Goal: Transaction & Acquisition: Register for event/course

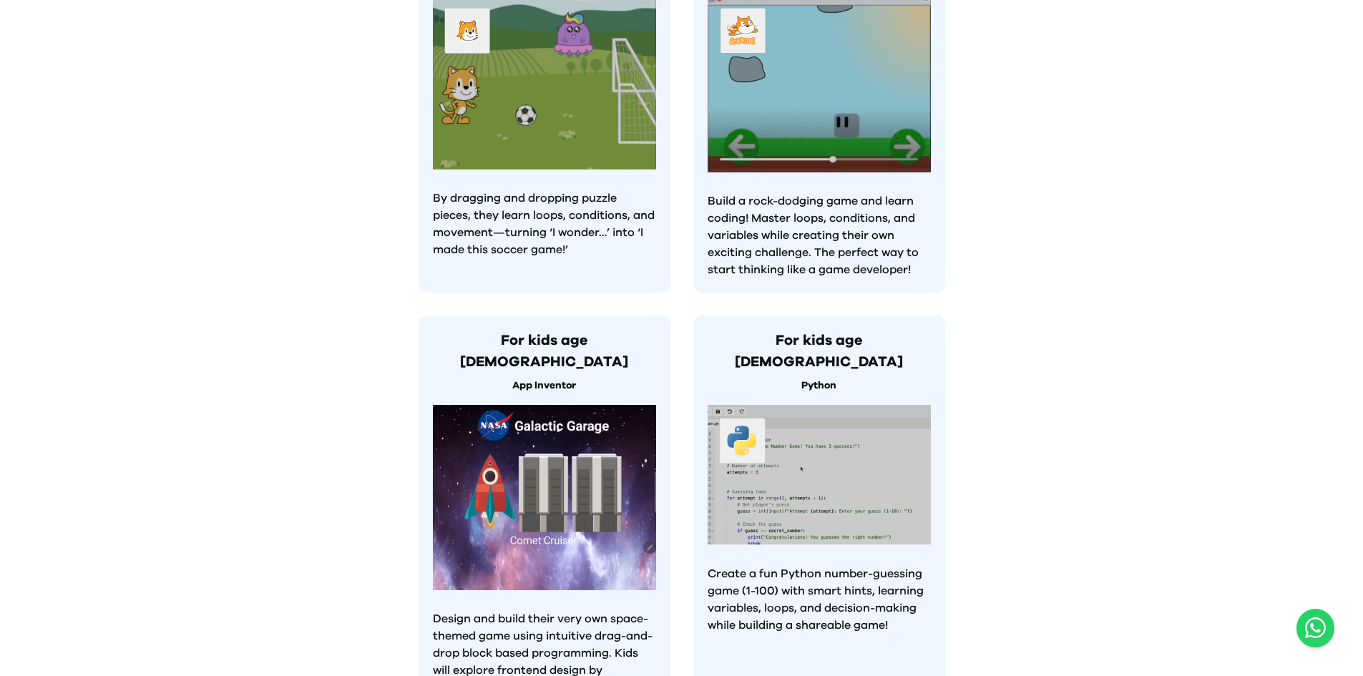
scroll to position [1199, 0]
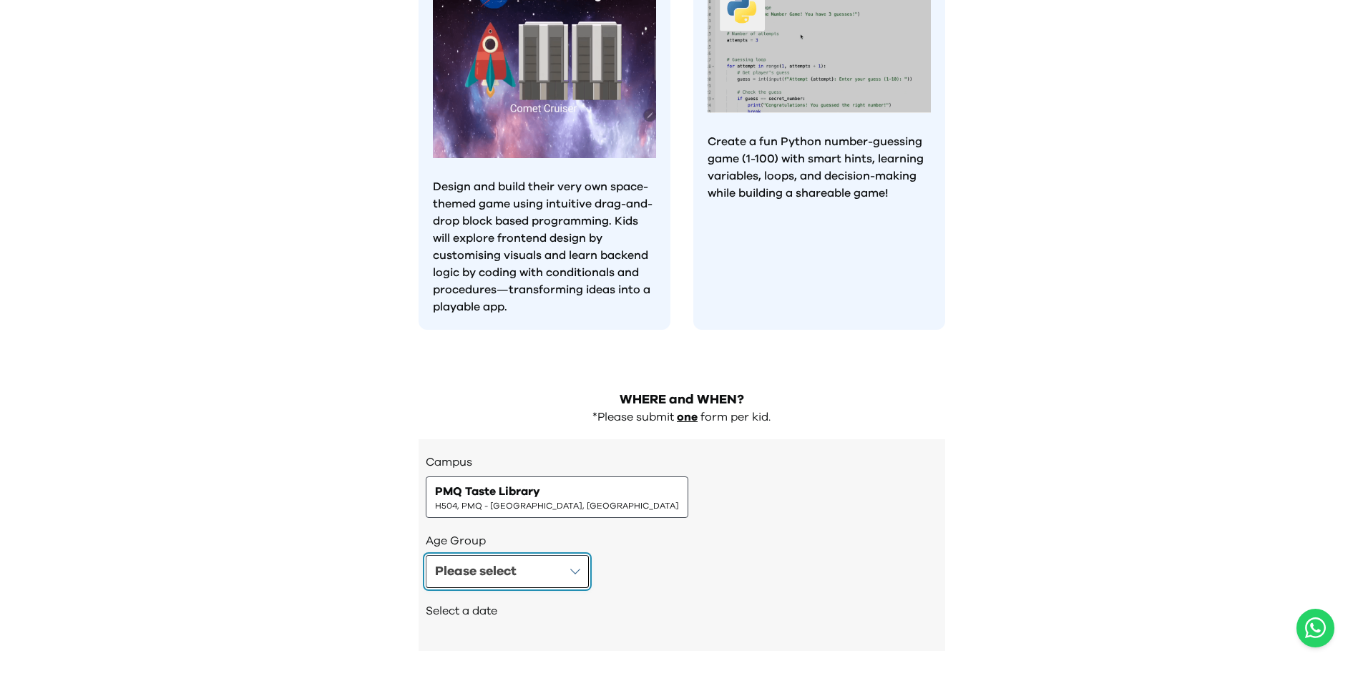
click at [582, 555] on button "Please select" at bounding box center [507, 571] width 163 height 33
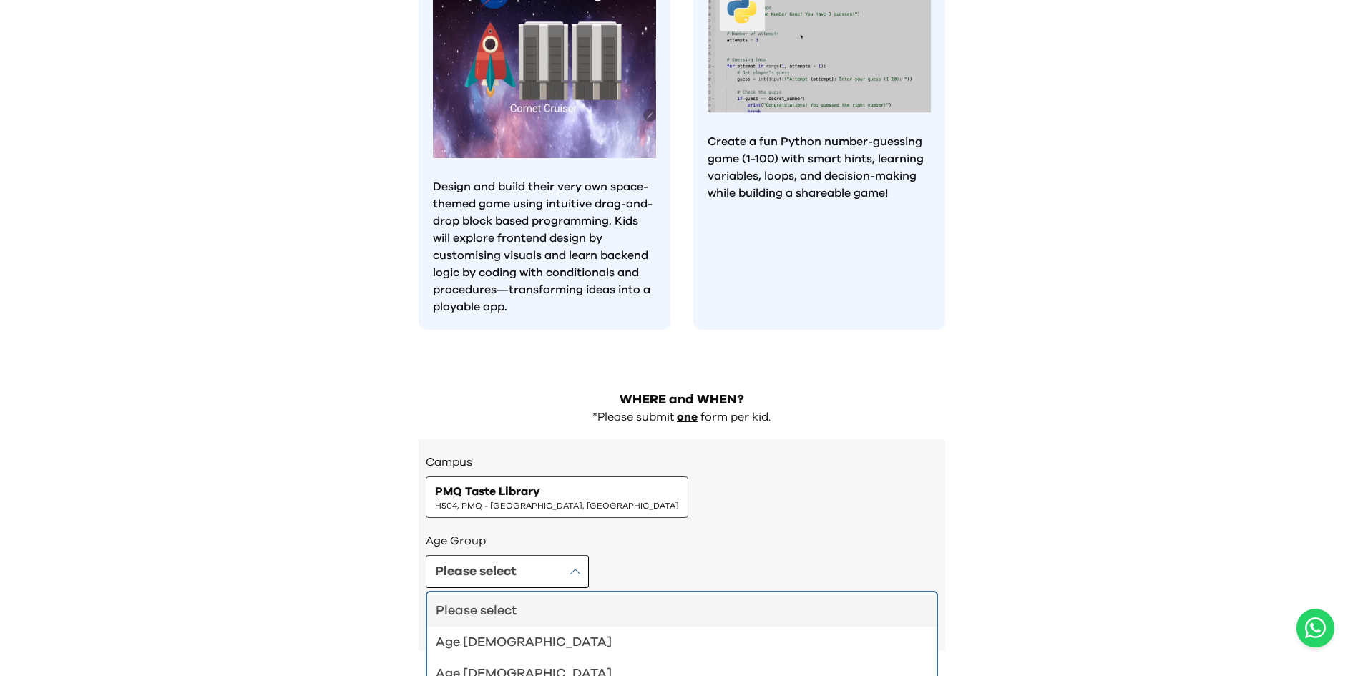
click at [633, 454] on div "Campus PMQ Taste Library H504, PMQ - [GEOGRAPHIC_DATA], [GEOGRAPHIC_DATA]" at bounding box center [682, 486] width 512 height 64
drag, startPoint x: 991, startPoint y: 366, endPoint x: 1129, endPoint y: 375, distance: 138.4
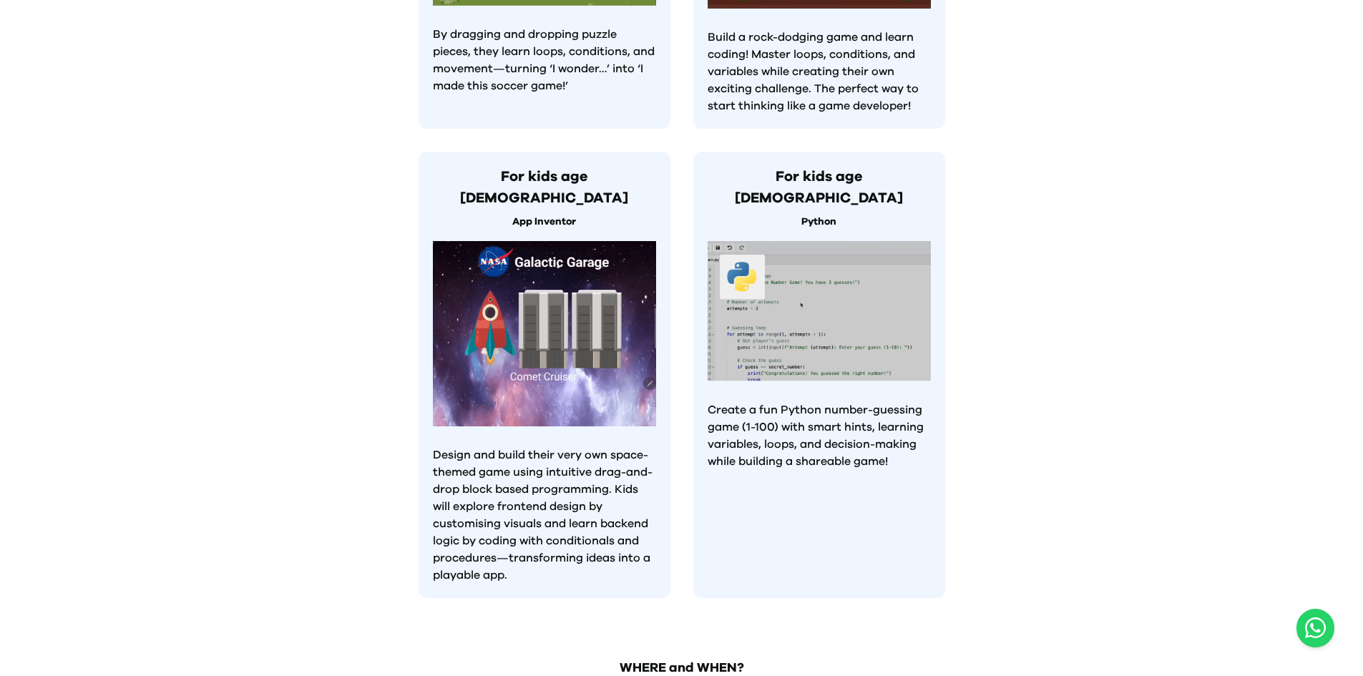
scroll to position [947, 0]
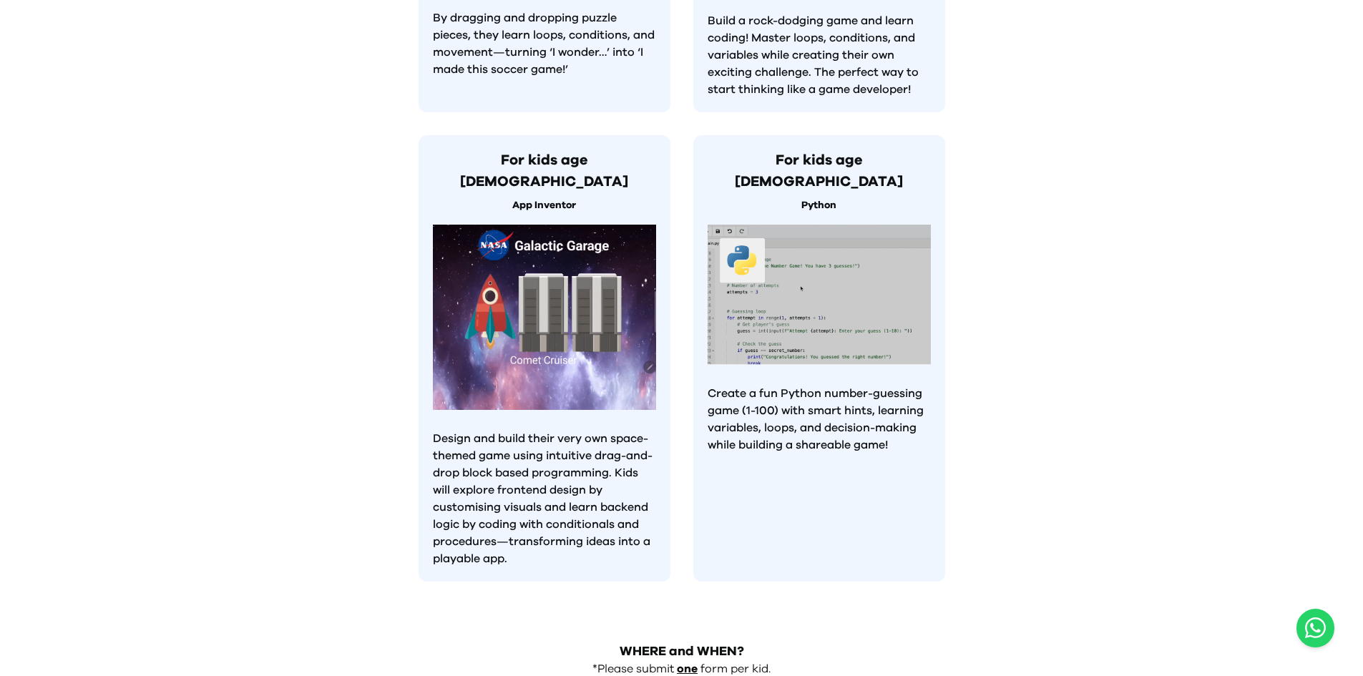
click at [729, 385] on p "Create a fun Python number-guessing game (1-100) with smart hints, learning var…" at bounding box center [819, 419] width 223 height 69
click at [874, 401] on div "For kids age [DEMOGRAPHIC_DATA] Python Create a fun Python number-guessing game…" at bounding box center [819, 358] width 252 height 447
click at [802, 263] on img at bounding box center [819, 295] width 223 height 141
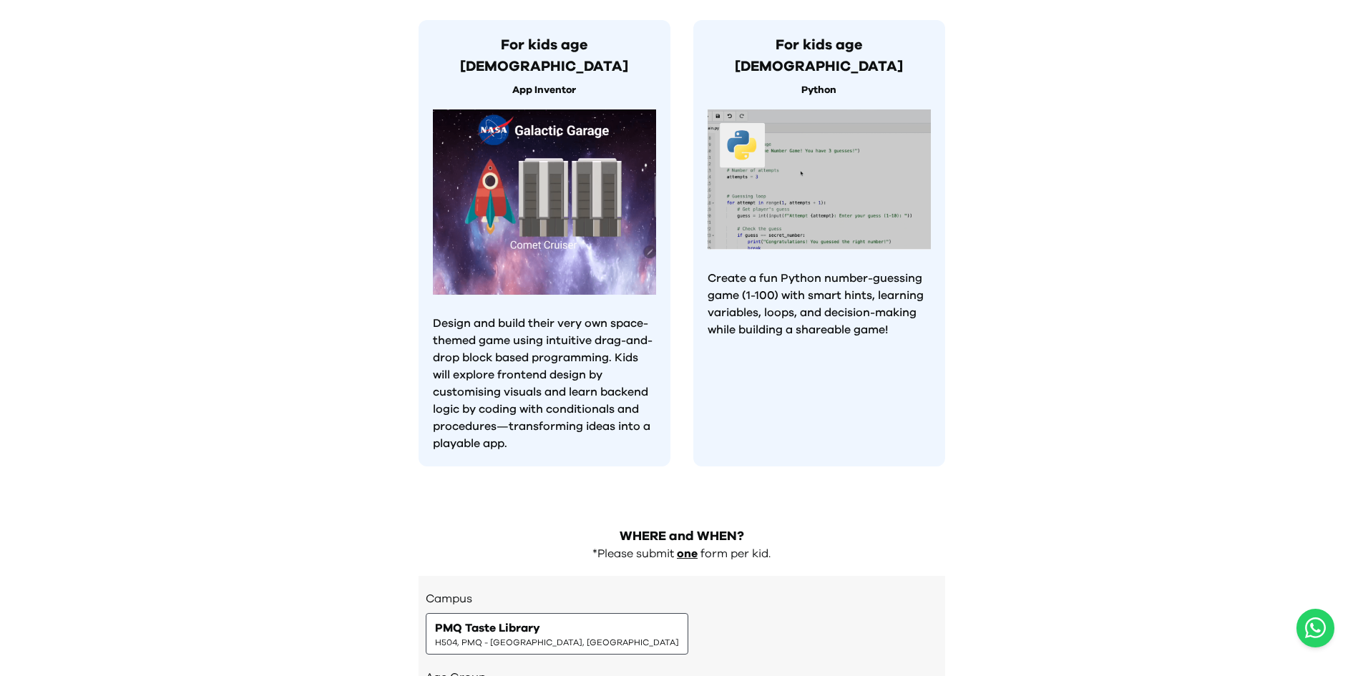
scroll to position [1199, 0]
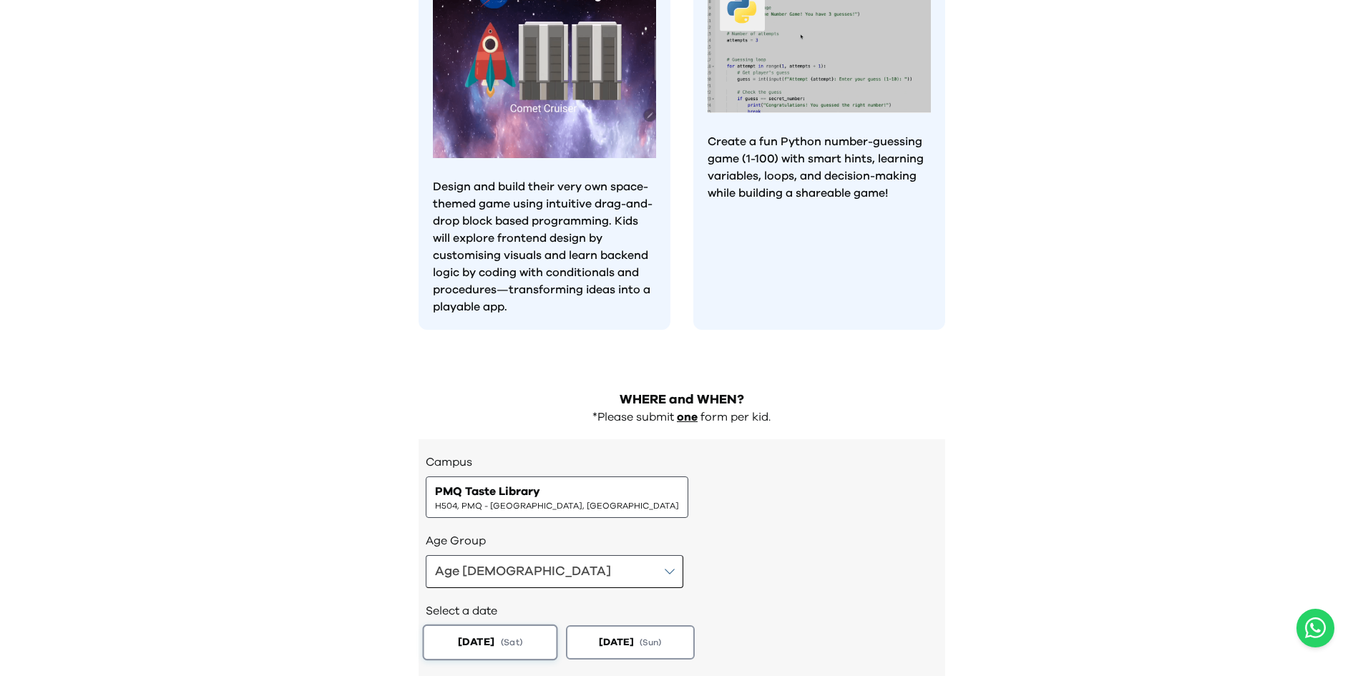
click at [522, 637] on span "( Sat )" at bounding box center [510, 643] width 21 height 12
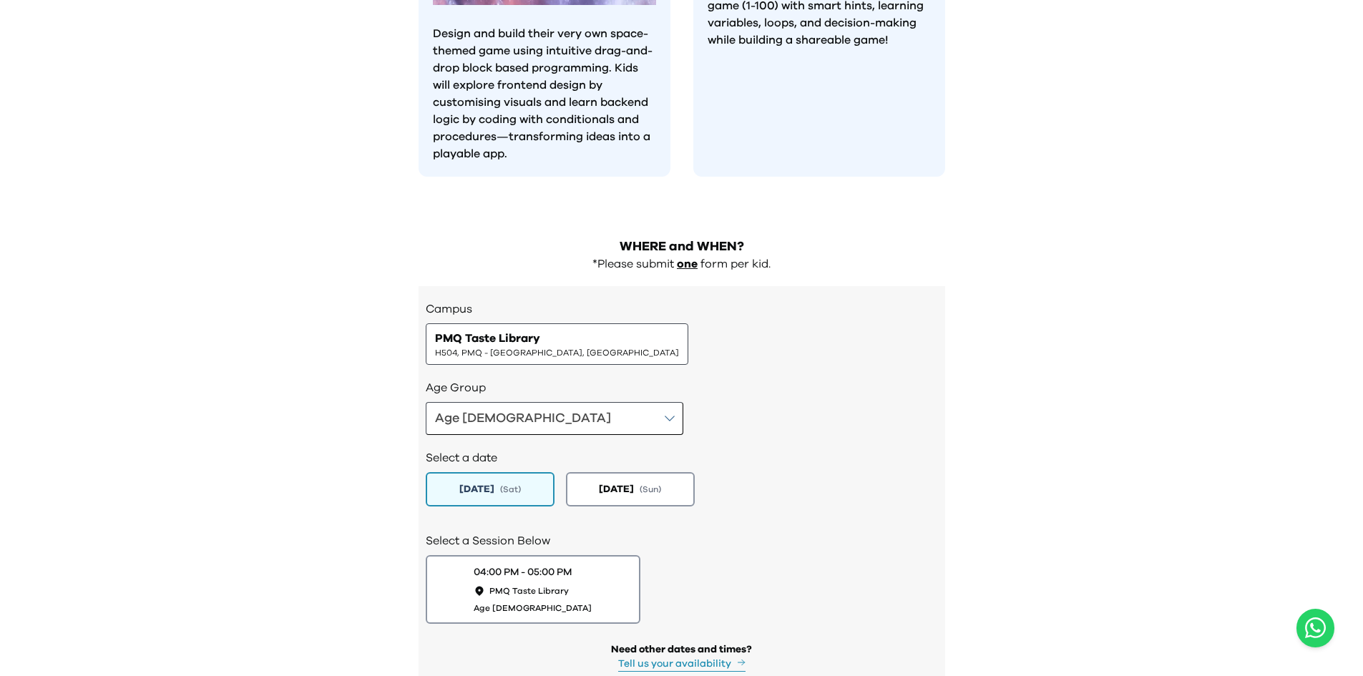
scroll to position [1387, 0]
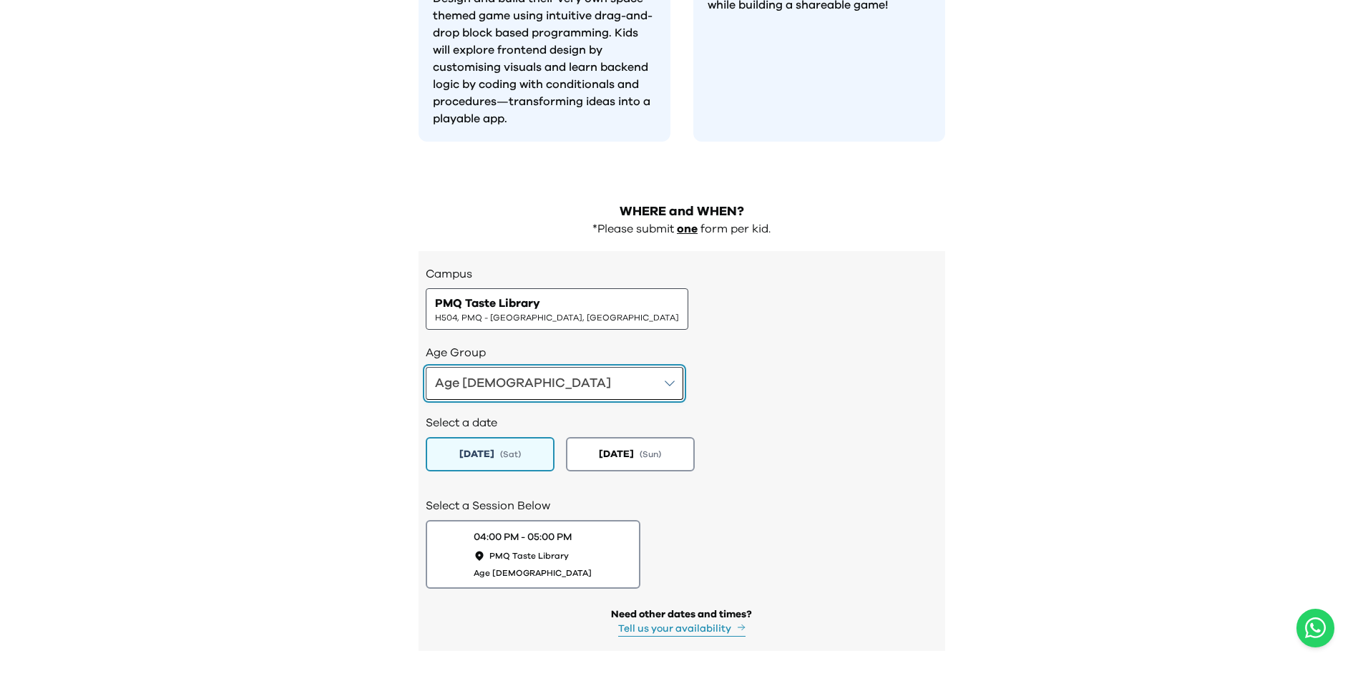
click at [559, 367] on button "Age [DEMOGRAPHIC_DATA]" at bounding box center [555, 383] width 258 height 33
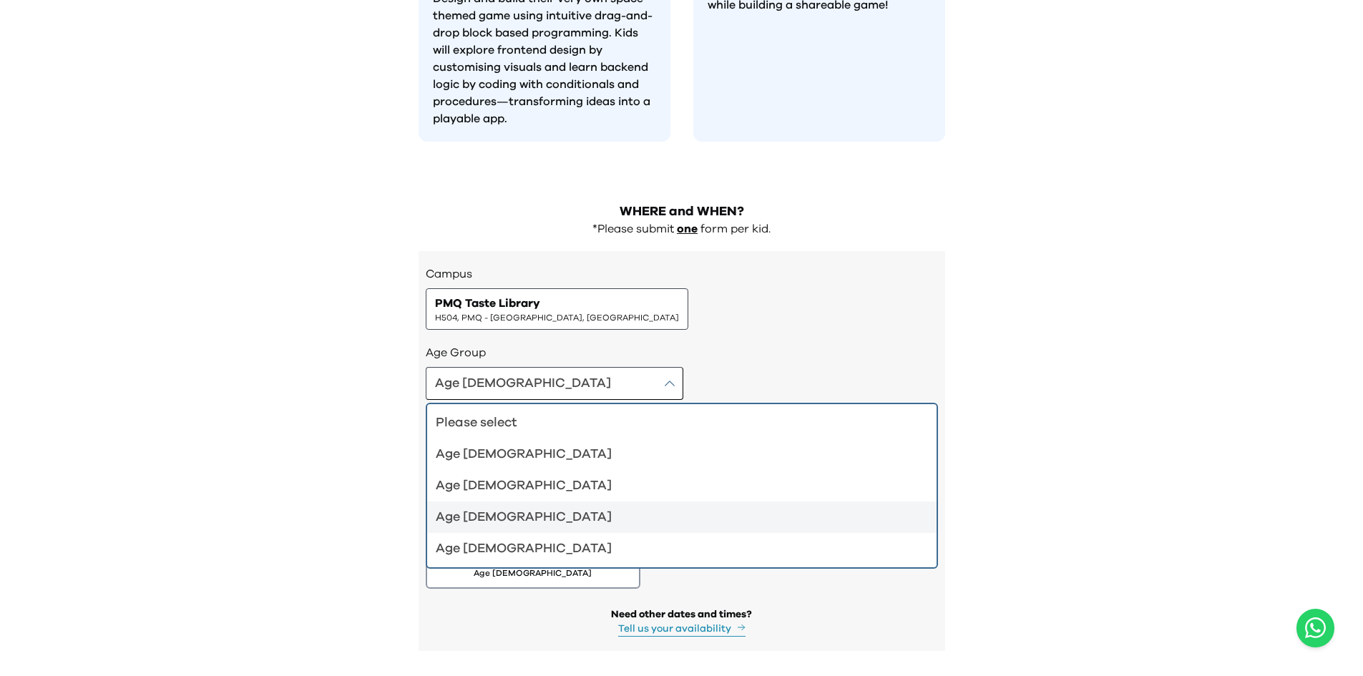
click at [518, 507] on div "Age [DEMOGRAPHIC_DATA]" at bounding box center [673, 517] width 475 height 20
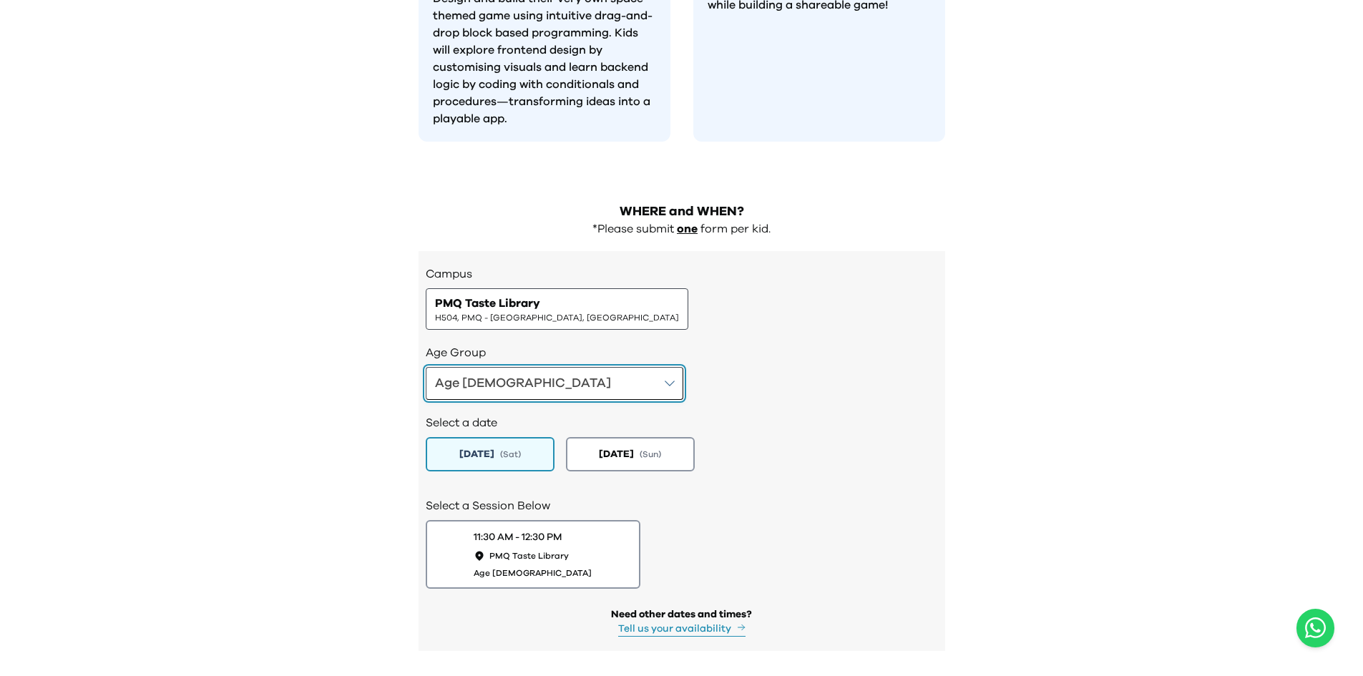
click at [543, 367] on button "Age [DEMOGRAPHIC_DATA]" at bounding box center [555, 383] width 258 height 33
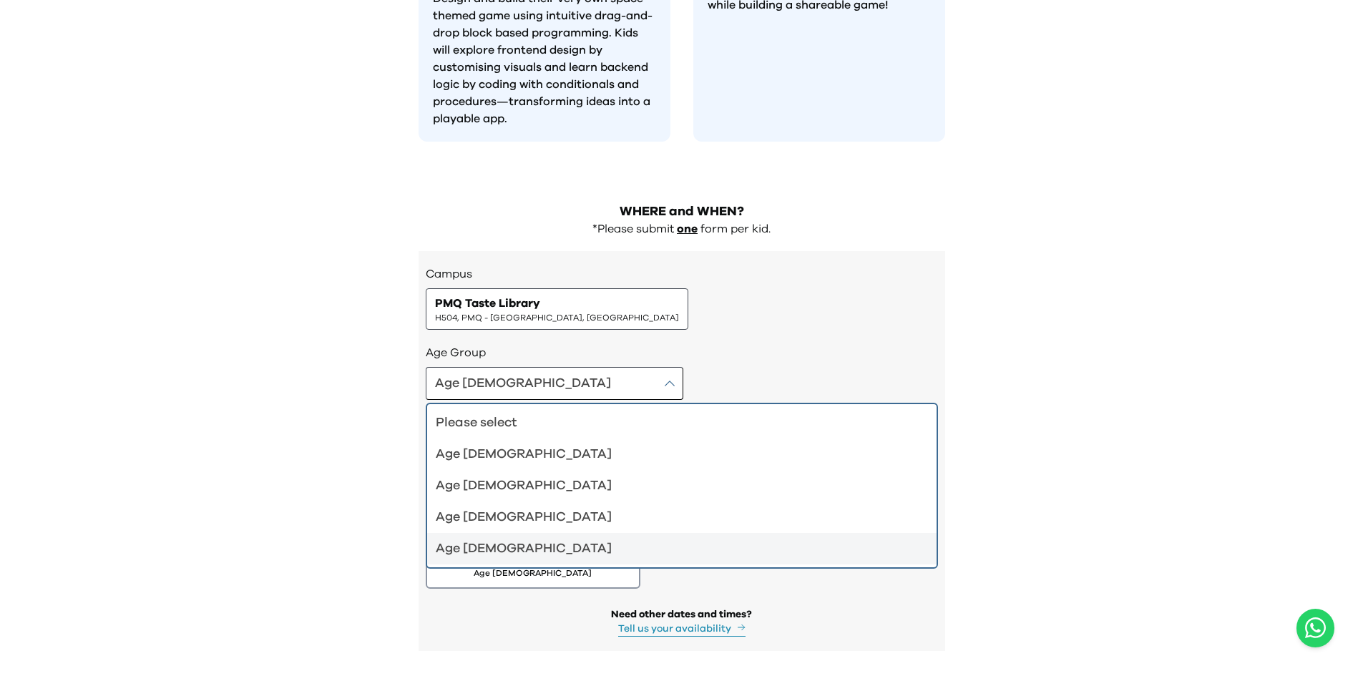
click at [505, 539] on div "Age [DEMOGRAPHIC_DATA]" at bounding box center [673, 549] width 475 height 20
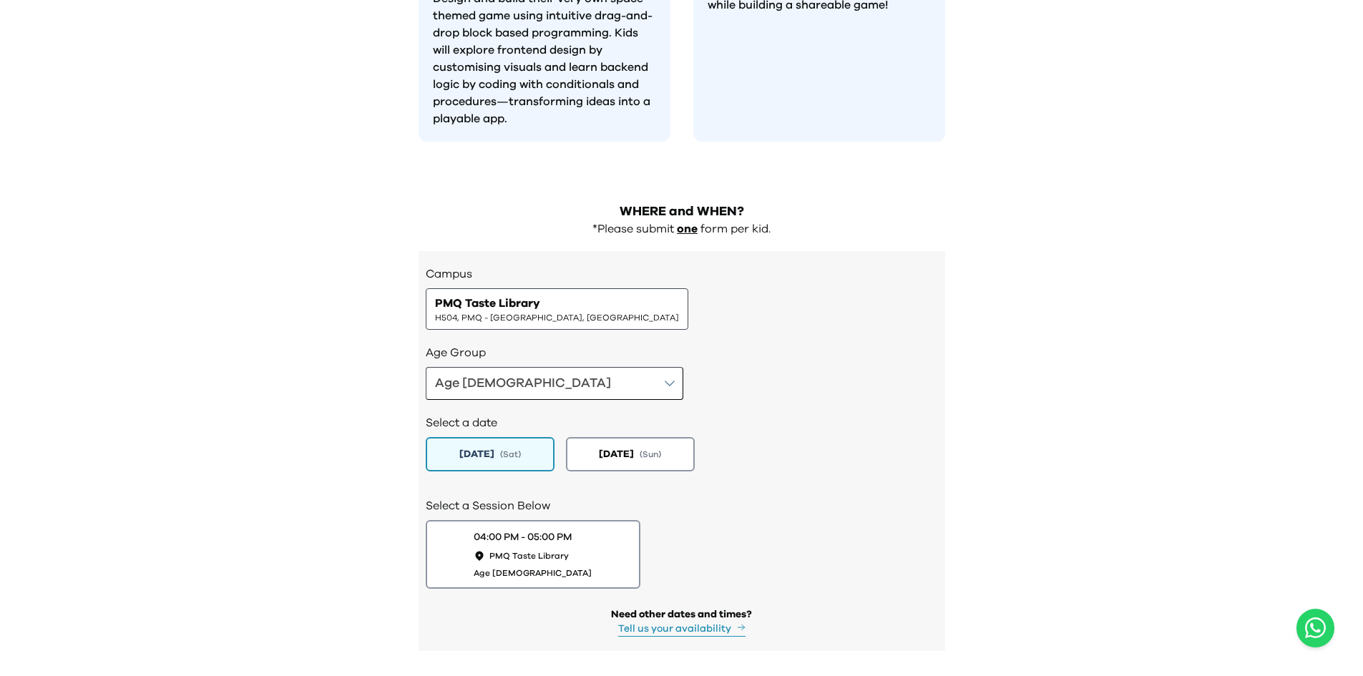
click at [878, 407] on div "Select a date [DATE] ( Sat ) [DATE] ( Sun )" at bounding box center [682, 441] width 512 height 83
